Goal: Task Accomplishment & Management: Manage account settings

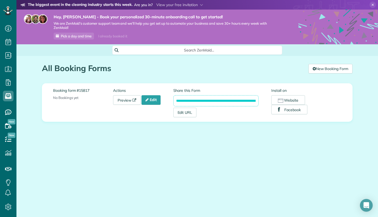
scroll to position [2, 2]
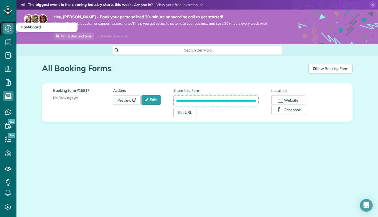
click at [8, 30] on icon at bounding box center [8, 28] width 11 height 11
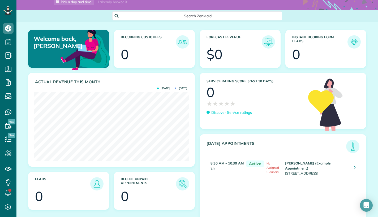
scroll to position [47, 0]
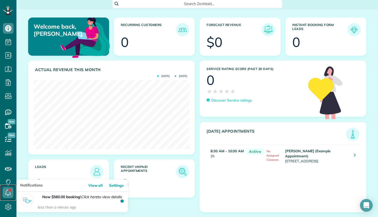
click at [9, 193] on icon at bounding box center [8, 192] width 11 height 11
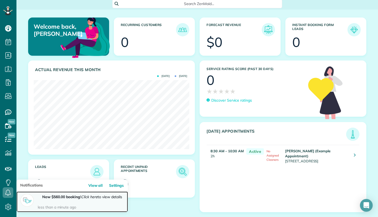
click at [60, 200] on p "New $560.00 booking ! Click here to view details less than a minute ago" at bounding box center [81, 202] width 86 height 16
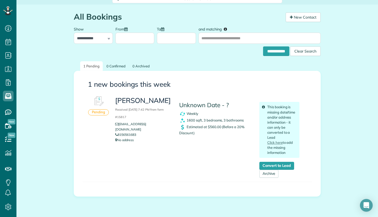
scroll to position [50, 0]
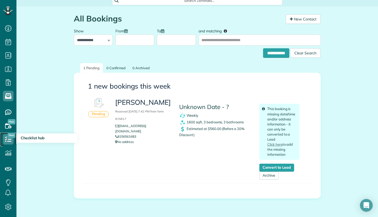
click at [12, 138] on icon at bounding box center [8, 139] width 11 height 11
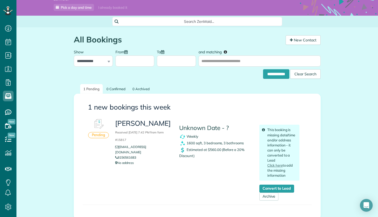
scroll to position [39, 0]
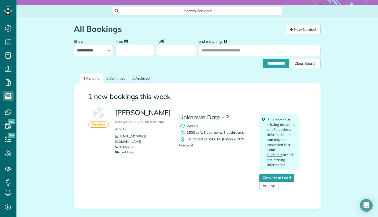
click at [119, 116] on h3 "Cory F Bolduc Received September 10, 2025 7:42 PM from form #15817" at bounding box center [143, 120] width 56 height 23
click at [97, 116] on img at bounding box center [98, 114] width 16 height 16
click at [99, 126] on div "Pending" at bounding box center [98, 124] width 21 height 6
click at [140, 112] on h3 "Cory F Bolduc Received September 10, 2025 7:42 PM from form #15817" at bounding box center [143, 120] width 56 height 23
click at [191, 119] on h4 "Unknown Date - ?" at bounding box center [215, 117] width 72 height 7
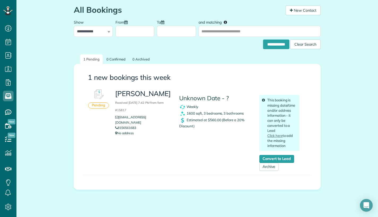
scroll to position [66, 0]
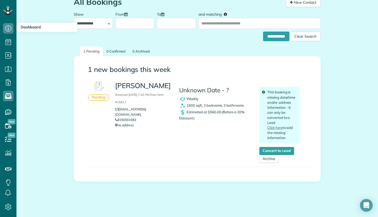
click at [29, 28] on span "Dashboard" at bounding box center [31, 27] width 20 height 5
click at [8, 29] on use at bounding box center [8, 28] width 6 height 6
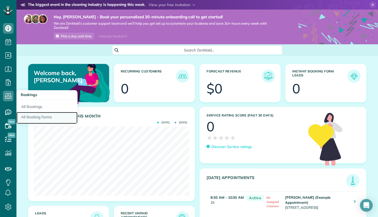
click at [30, 116] on link "All Booking Forms" at bounding box center [46, 118] width 61 height 12
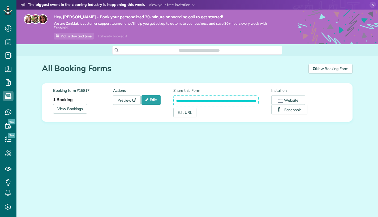
scroll to position [2, 2]
click at [149, 102] on icon at bounding box center [146, 100] width 3 height 4
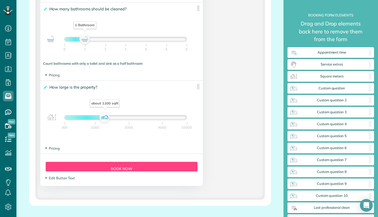
scroll to position [513, 0]
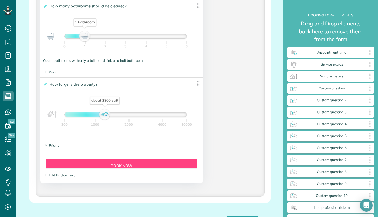
click at [58, 147] on span "Pricing" at bounding box center [53, 145] width 14 height 4
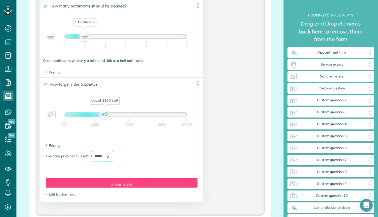
click at [102, 158] on input "*****" at bounding box center [102, 156] width 21 height 11
click at [192, 156] on div "The base price per 100 sqft is ** $" at bounding box center [122, 159] width 152 height 16
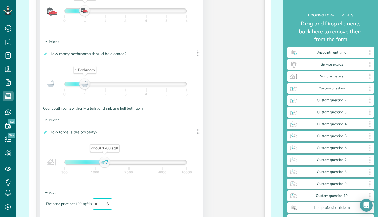
scroll to position [466, 0]
type input "**"
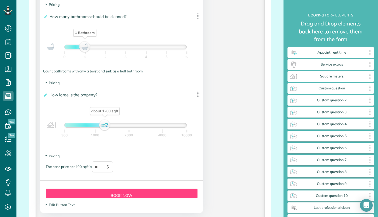
scroll to position [586, 0]
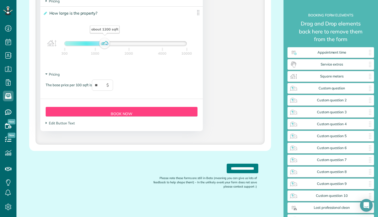
click at [238, 168] on input "**********" at bounding box center [242, 169] width 32 height 10
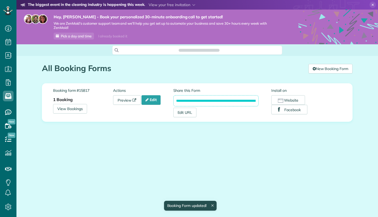
scroll to position [2, 2]
